Goal: Find specific page/section: Find specific page/section

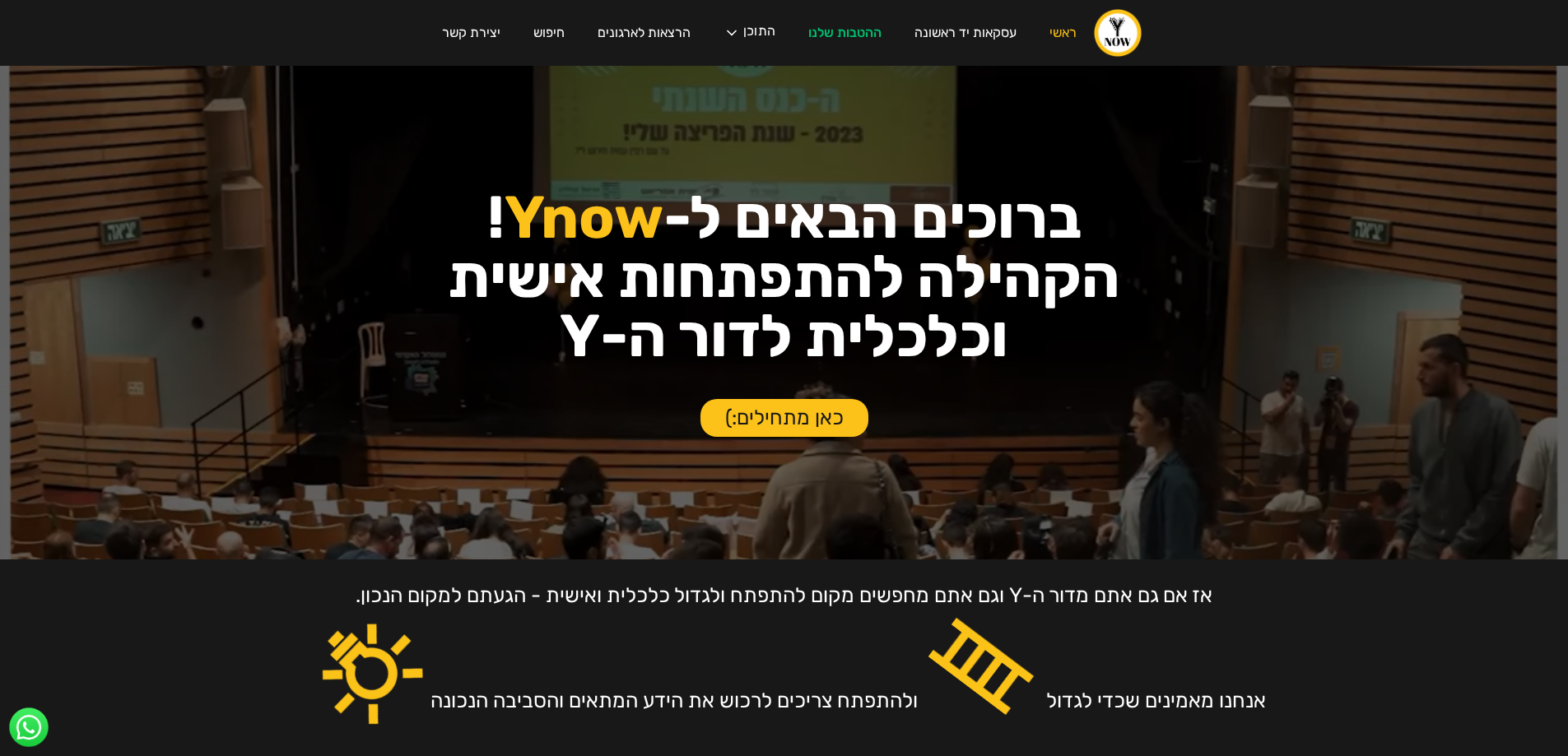
click at [630, 39] on div "עסקת פריסייל קבוצתית בצומת סביון לחברי הקהילה! ‍ אחרי חצי שנה של חיפושים, נכנסה…" at bounding box center [784, 378] width 1568 height 756
click at [629, 35] on div "עסקת פריסייל קבוצתית בצומת סביון לחברי הקהילה! ‍ אחרי חצי שנה של חיפושים, נכנסה…" at bounding box center [784, 378] width 1568 height 756
click at [664, 31] on div "עסקת פריסייל קבוצתית בצומת סביון לחברי הקהילה! ‍ אחרי חצי שנה של חיפושים, נכנסה…" at bounding box center [784, 378] width 1568 height 756
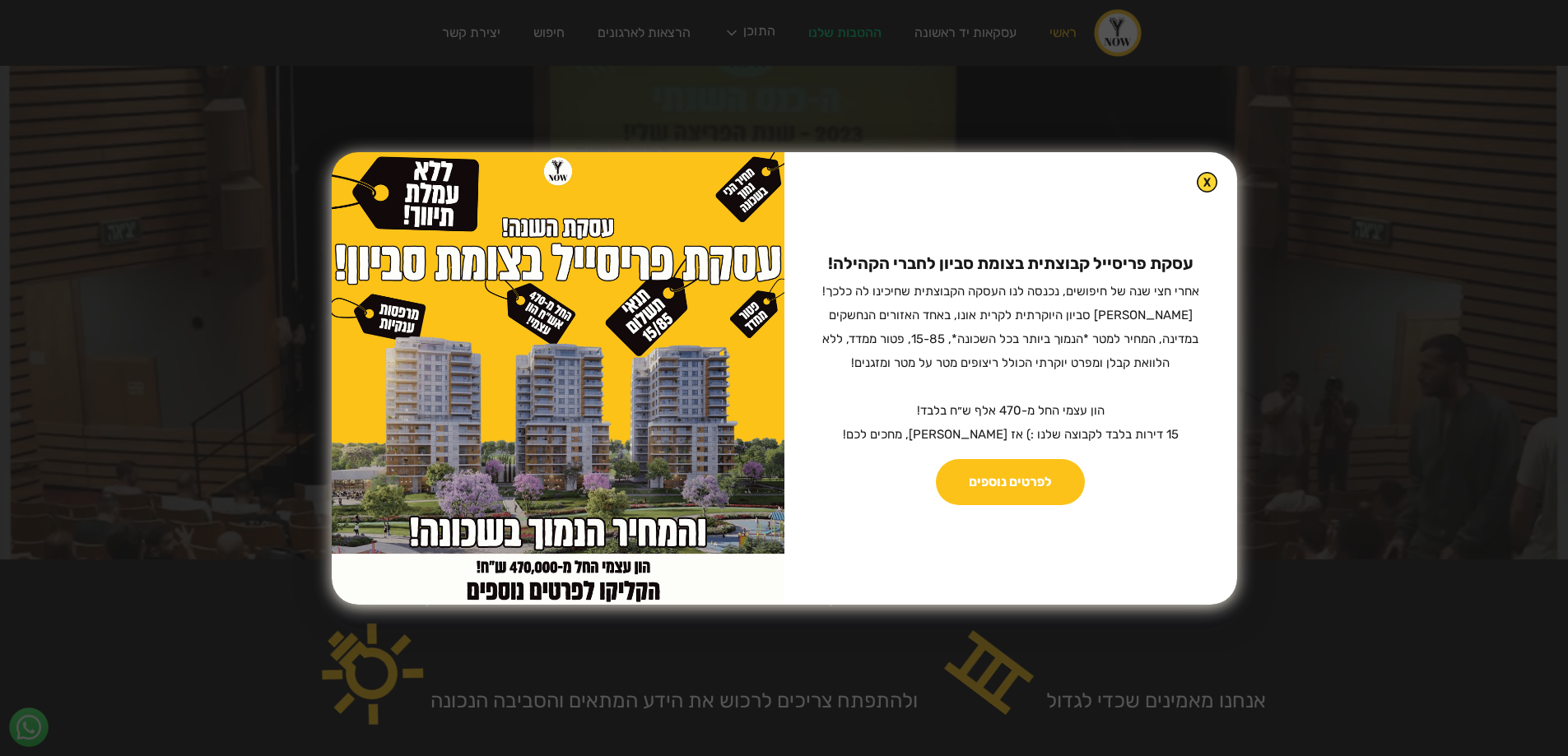
click at [1200, 189] on div "עסקת פריסייל קבוצתית בצומת סביון לחברי הקהילה! ‍ אחרי חצי שנה של חיפושים, נכנסה…" at bounding box center [1010, 378] width 452 height 452
click at [1200, 177] on div "עסקת פריסייל קבוצתית בצומת סביון לחברי הקהילה! ‍ אחרי חצי שנה של חיפושים, נכנסה…" at bounding box center [1010, 378] width 452 height 452
click at [1197, 178] on img at bounding box center [1207, 182] width 19 height 19
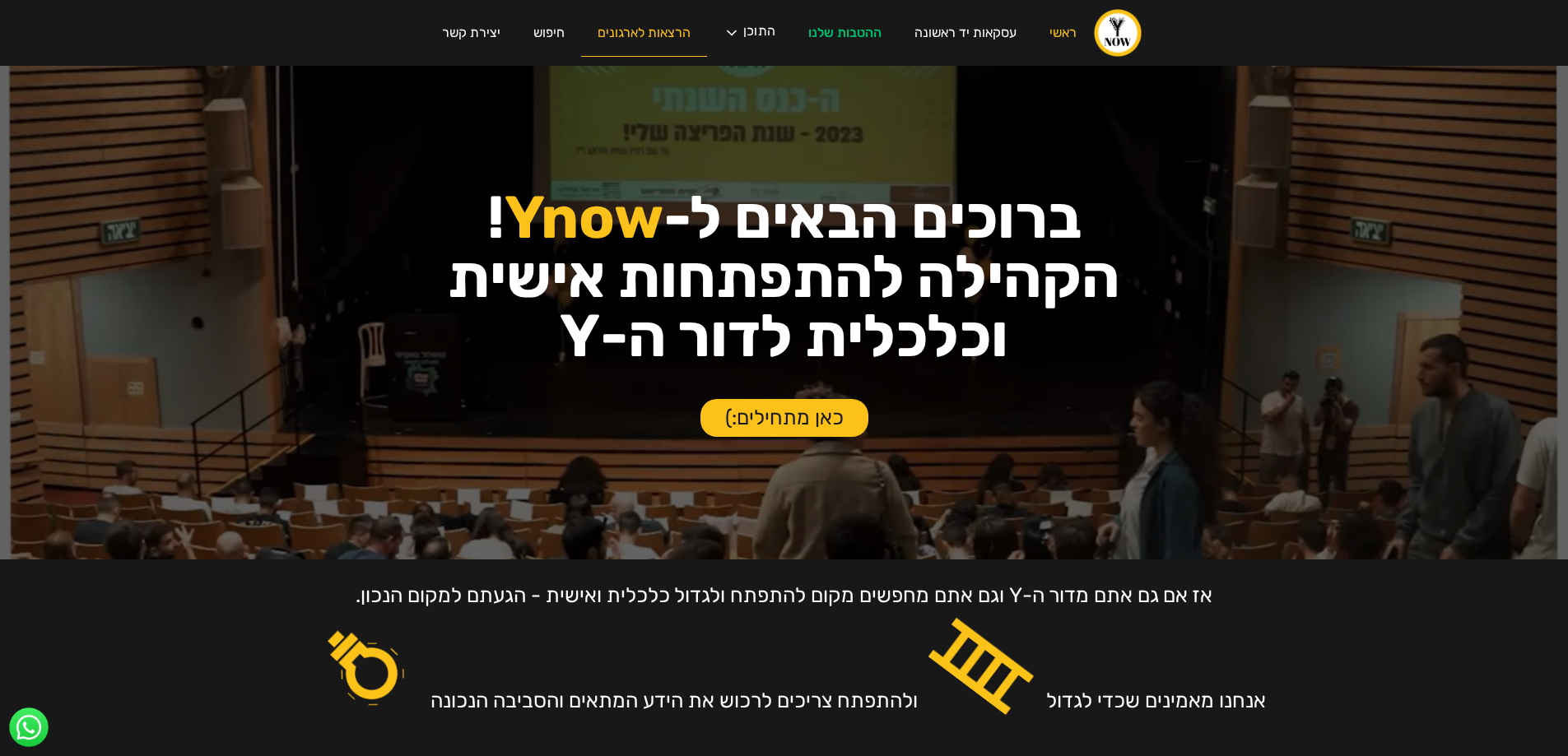
click at [619, 43] on link "הרצאות לארגונים" at bounding box center [643, 33] width 126 height 47
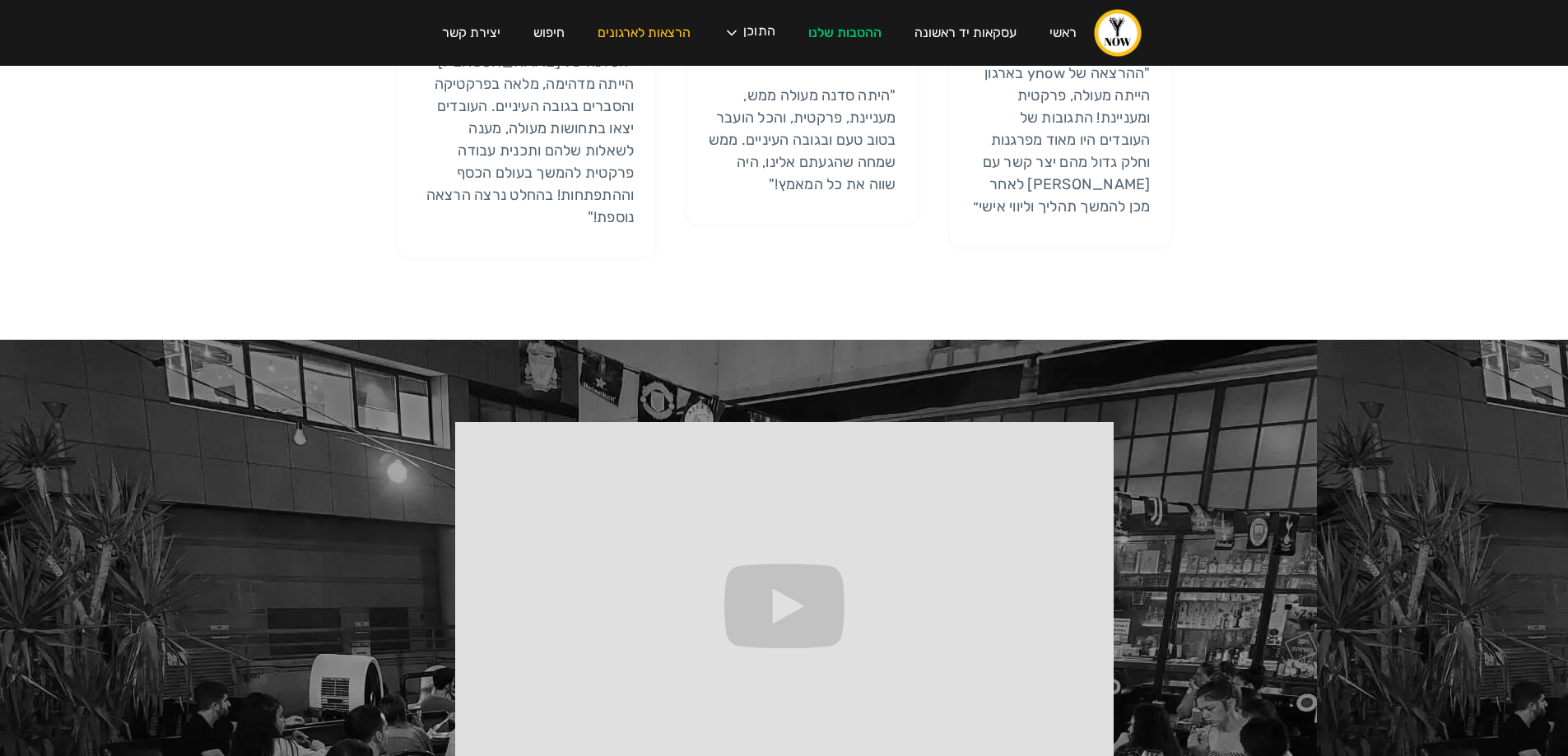
scroll to position [2233, 0]
